Goal: Information Seeking & Learning: Learn about a topic

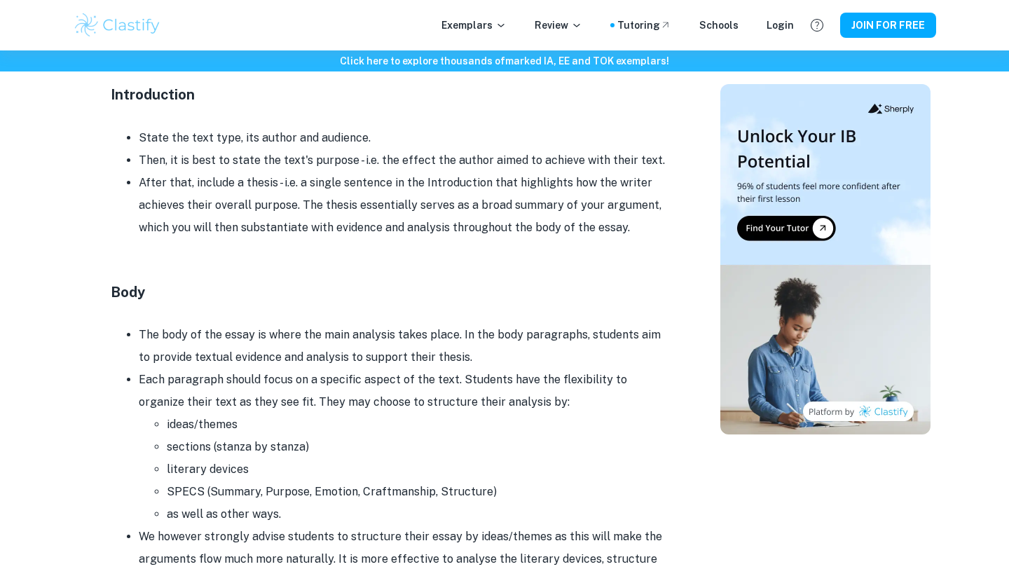
scroll to position [960, 0]
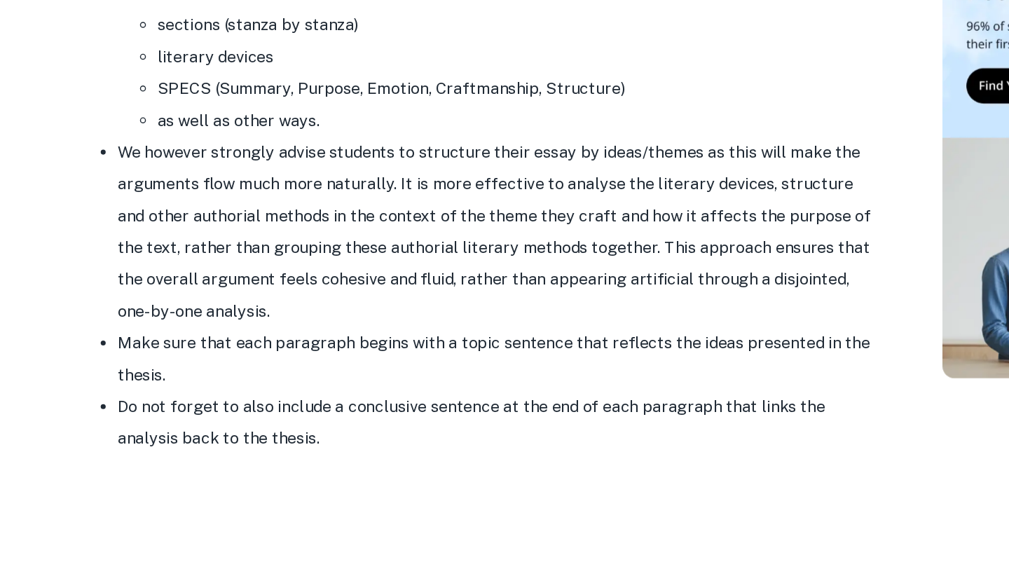
scroll to position [1241, 0]
